Goal: Information Seeking & Learning: Learn about a topic

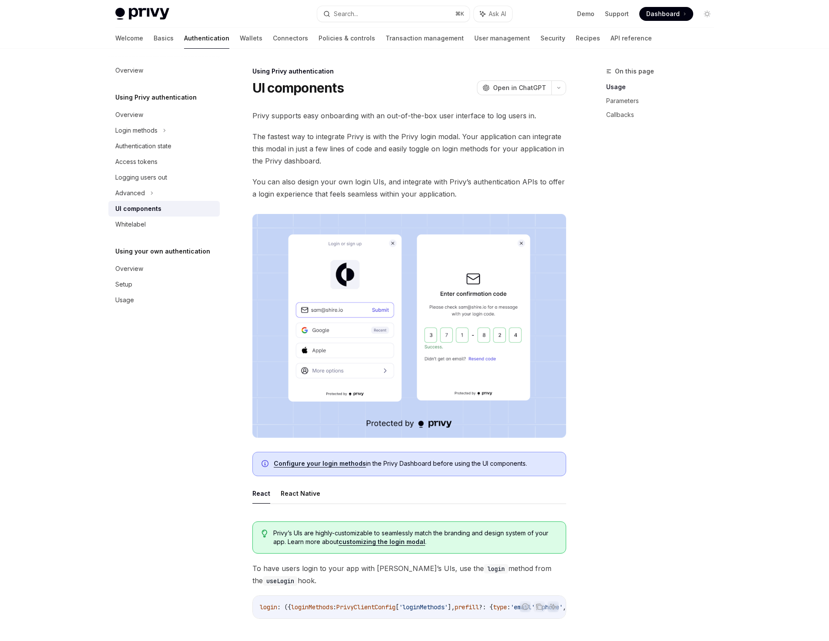
click at [651, 13] on span "Dashboard" at bounding box center [662, 14] width 33 height 9
click at [625, 14] on link "Support" at bounding box center [617, 14] width 24 height 9
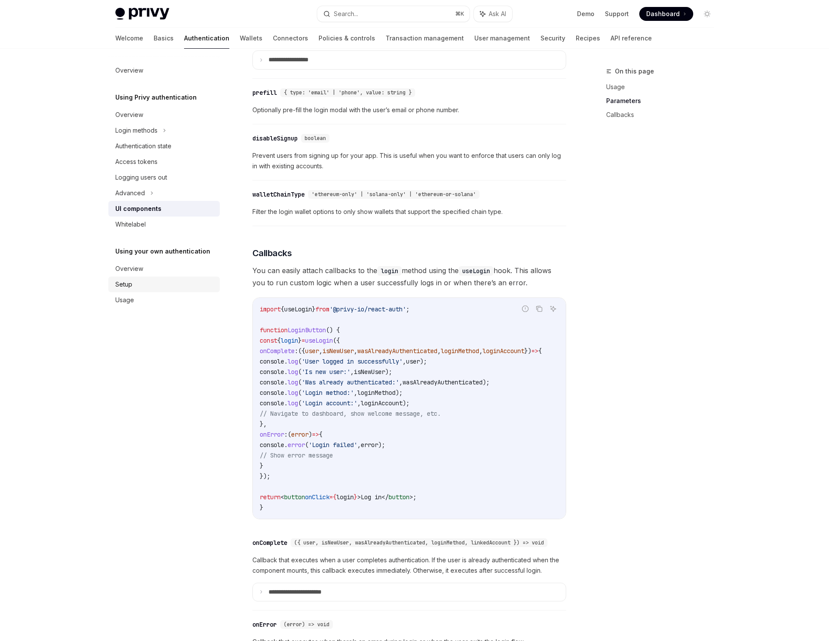
scroll to position [875, 0]
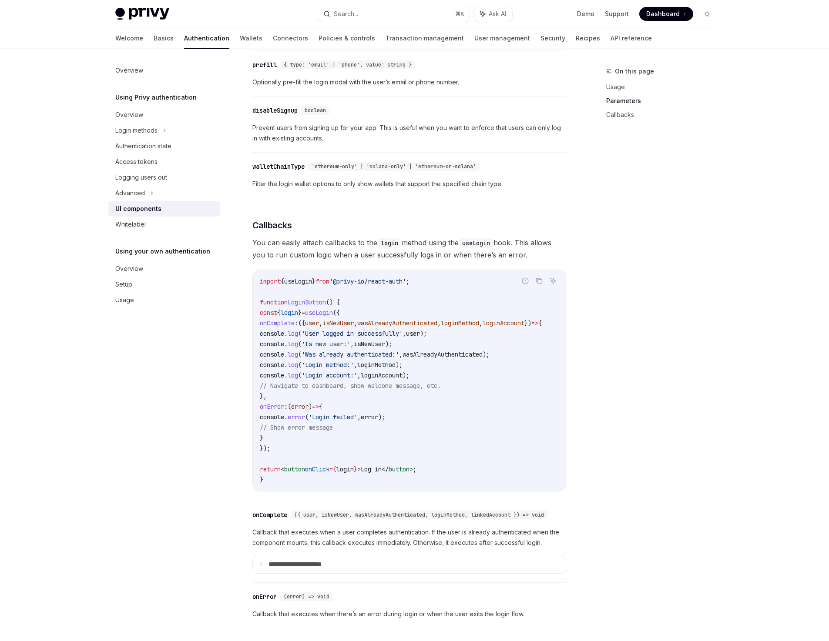
click at [121, 11] on img at bounding box center [142, 14] width 54 height 12
type textarea "*"
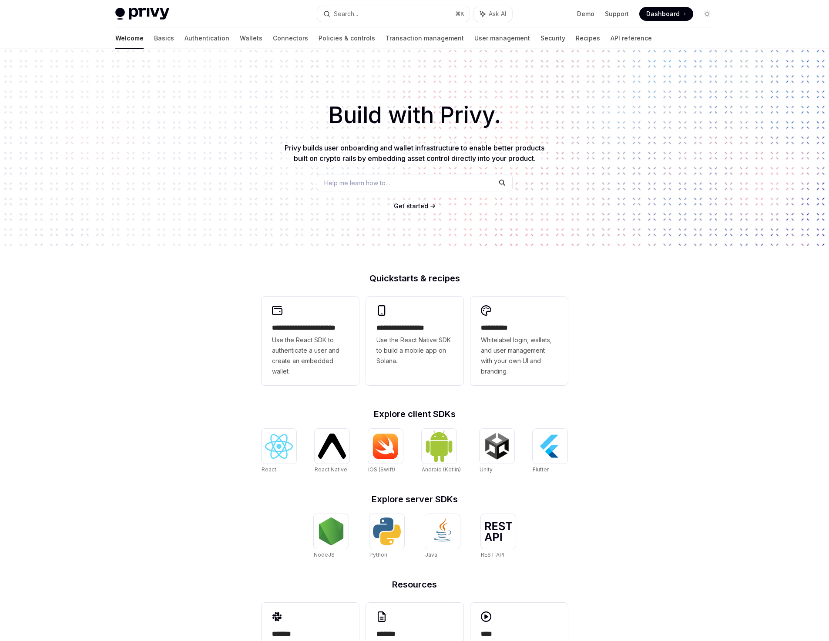
scroll to position [50, 0]
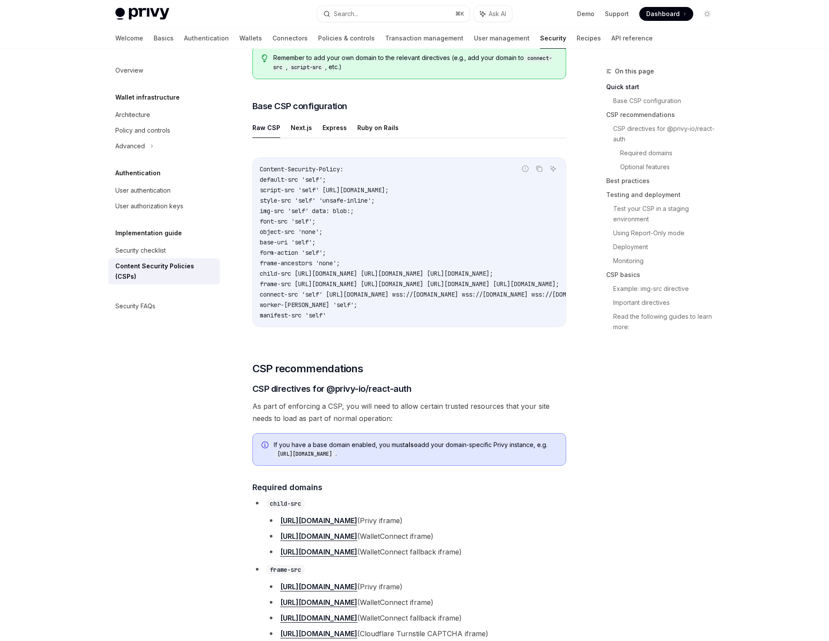
scroll to position [194, 0]
